Goal: Task Accomplishment & Management: Use online tool/utility

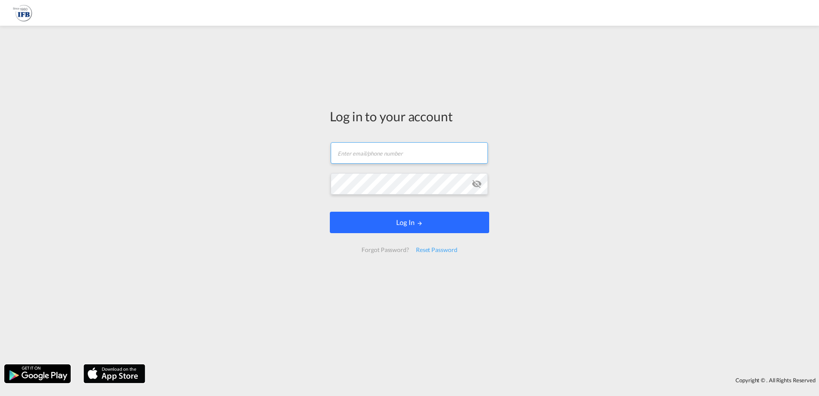
type input "[EMAIL_ADDRESS][PERSON_NAME][DOMAIN_NAME]"
click at [405, 225] on button "Log In" at bounding box center [409, 221] width 159 height 21
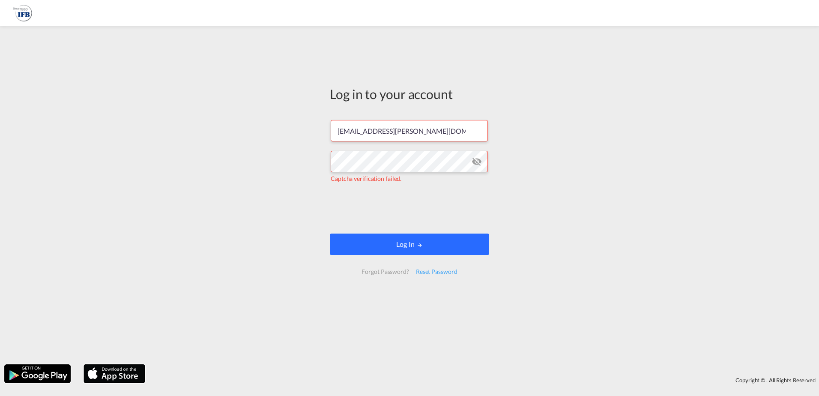
click at [388, 250] on button "Log In" at bounding box center [409, 243] width 159 height 21
